Goal: Information Seeking & Learning: Learn about a topic

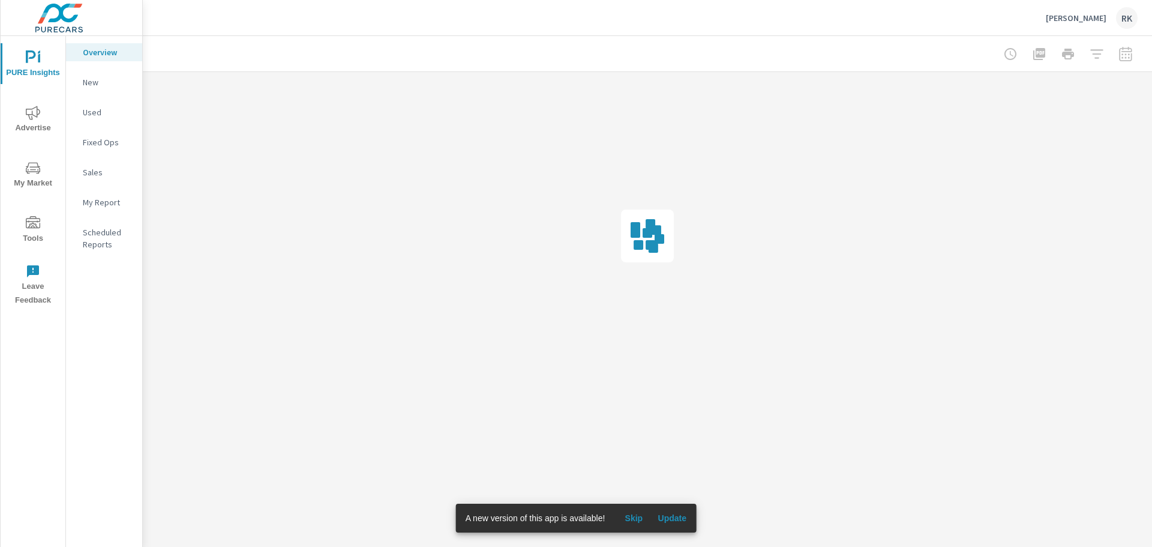
click at [100, 83] on p "New" at bounding box center [108, 82] width 50 height 12
click at [22, 115] on span "Advertise" at bounding box center [33, 120] width 58 height 29
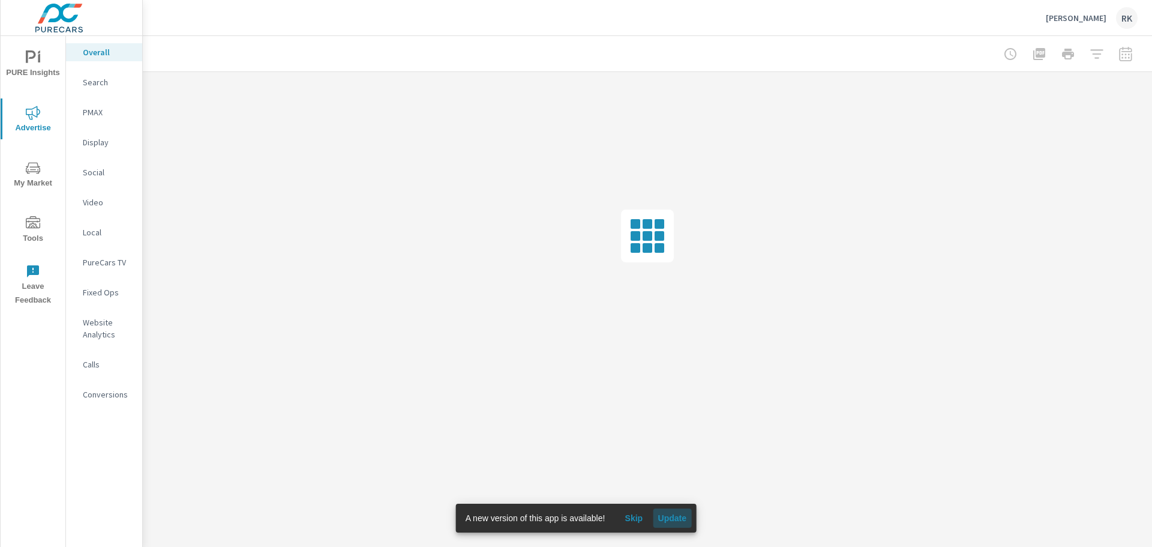
click at [681, 523] on span "Update" at bounding box center [672, 517] width 29 height 11
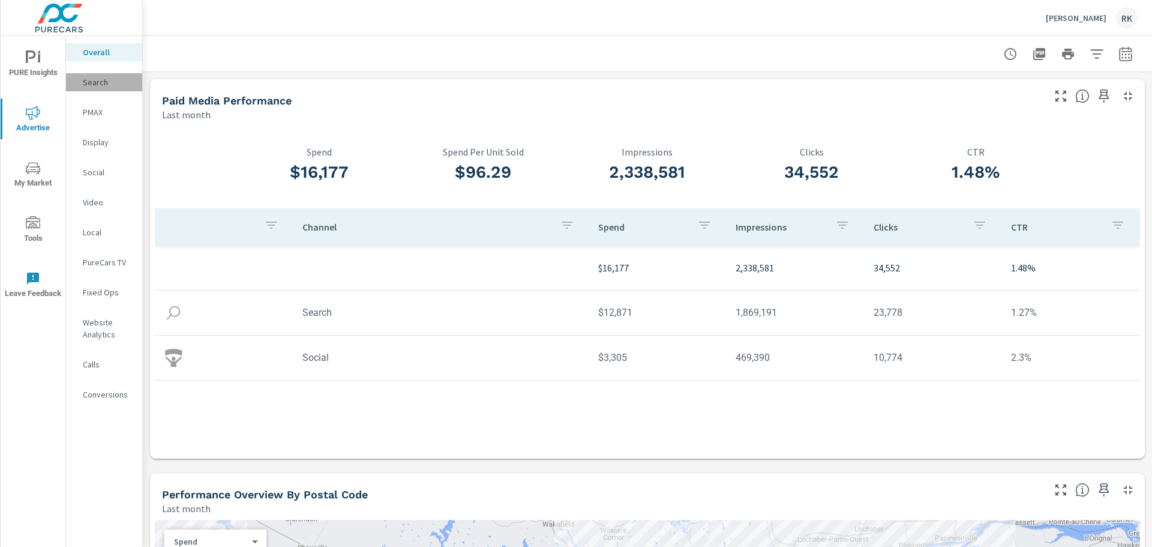
click at [101, 86] on p "Search" at bounding box center [108, 82] width 50 height 12
